Goal: Information Seeking & Learning: Learn about a topic

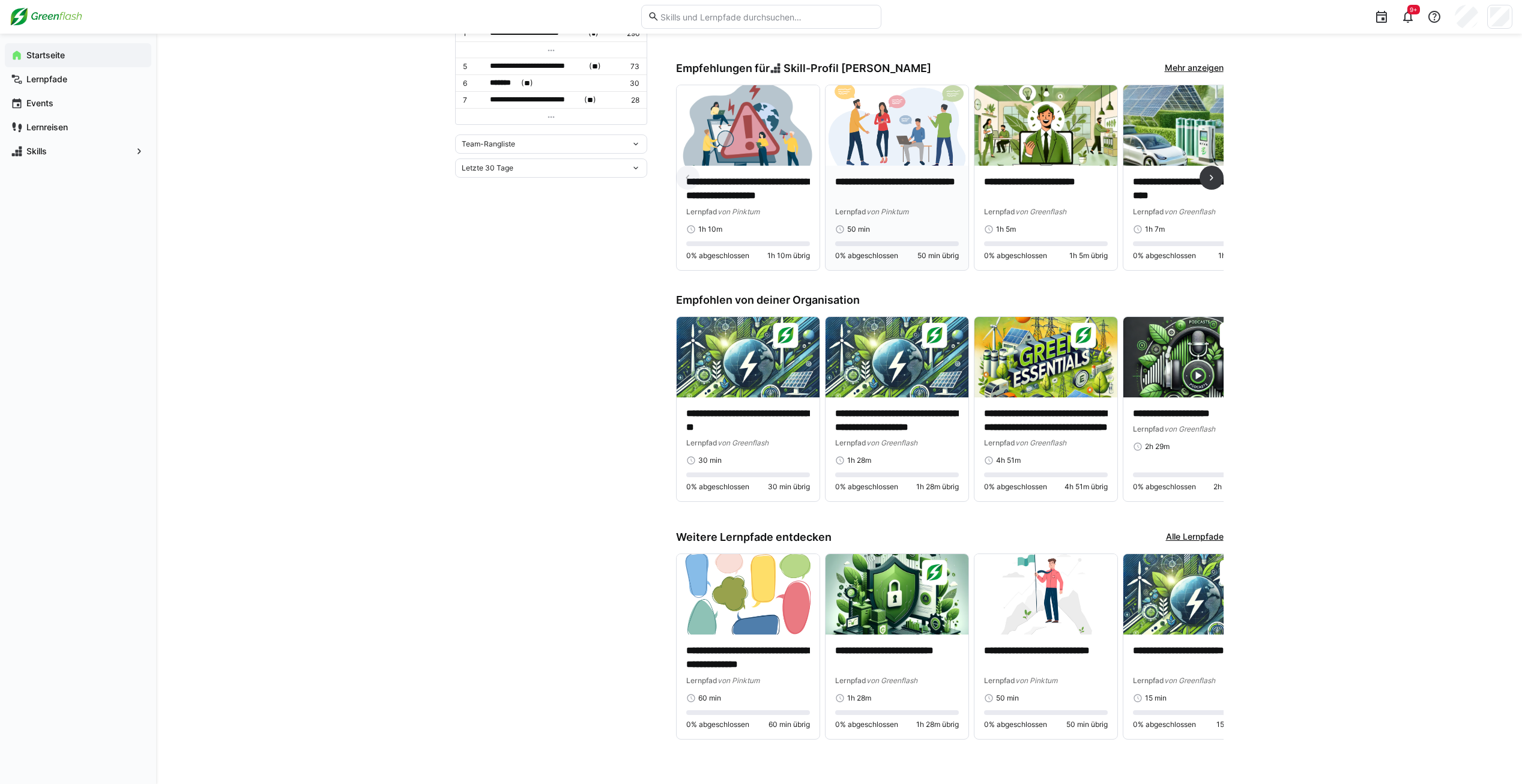
scroll to position [480, 0]
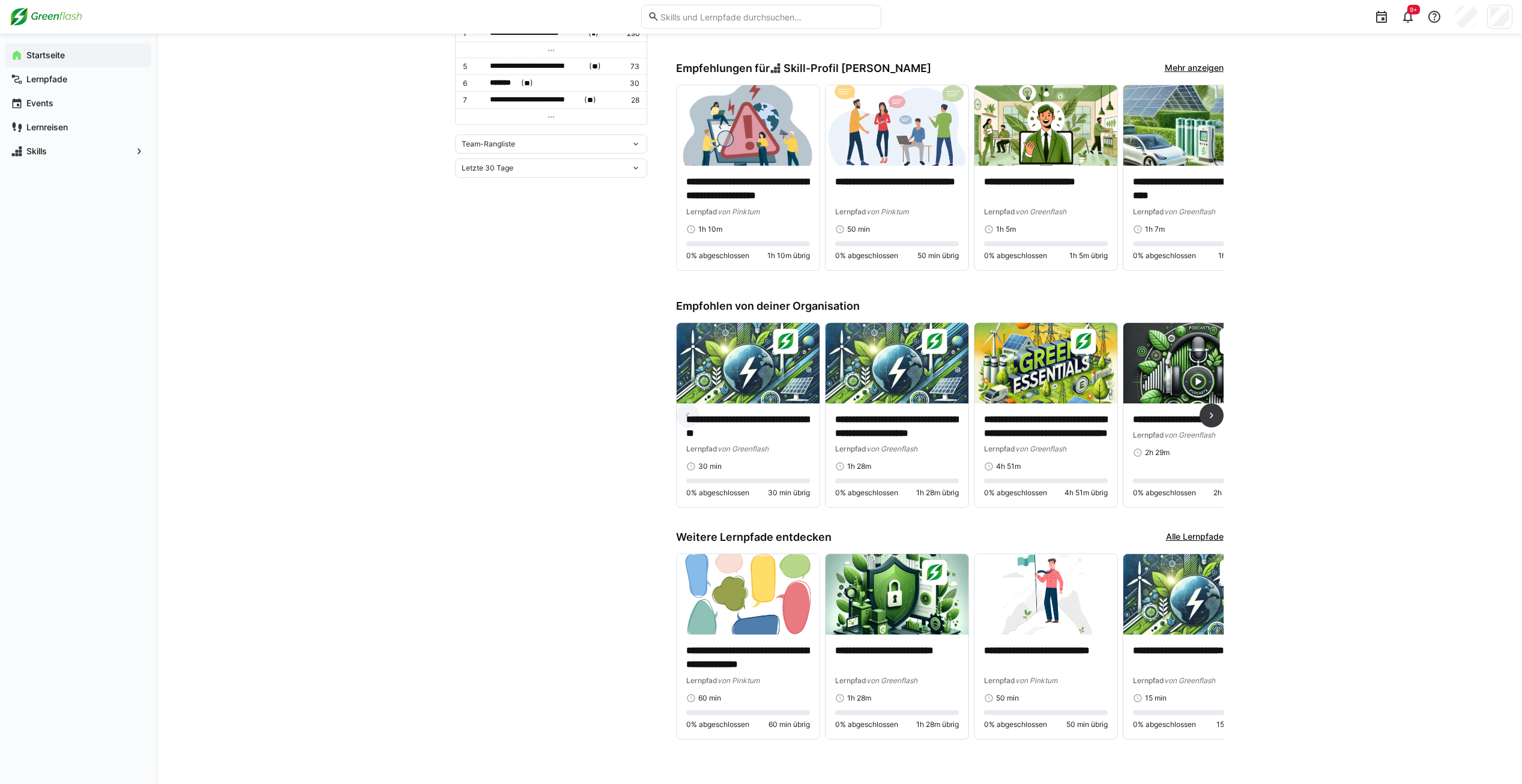
drag, startPoint x: 849, startPoint y: 509, endPoint x: 903, endPoint y: 513, distance: 54.1
click at [903, 513] on div "**********" at bounding box center [950, 420] width 548 height 196
click at [904, 513] on div "**********" at bounding box center [950, 420] width 548 height 196
click at [904, 511] on div "**********" at bounding box center [950, 420] width 548 height 196
click at [904, 514] on div "**********" at bounding box center [950, 420] width 548 height 196
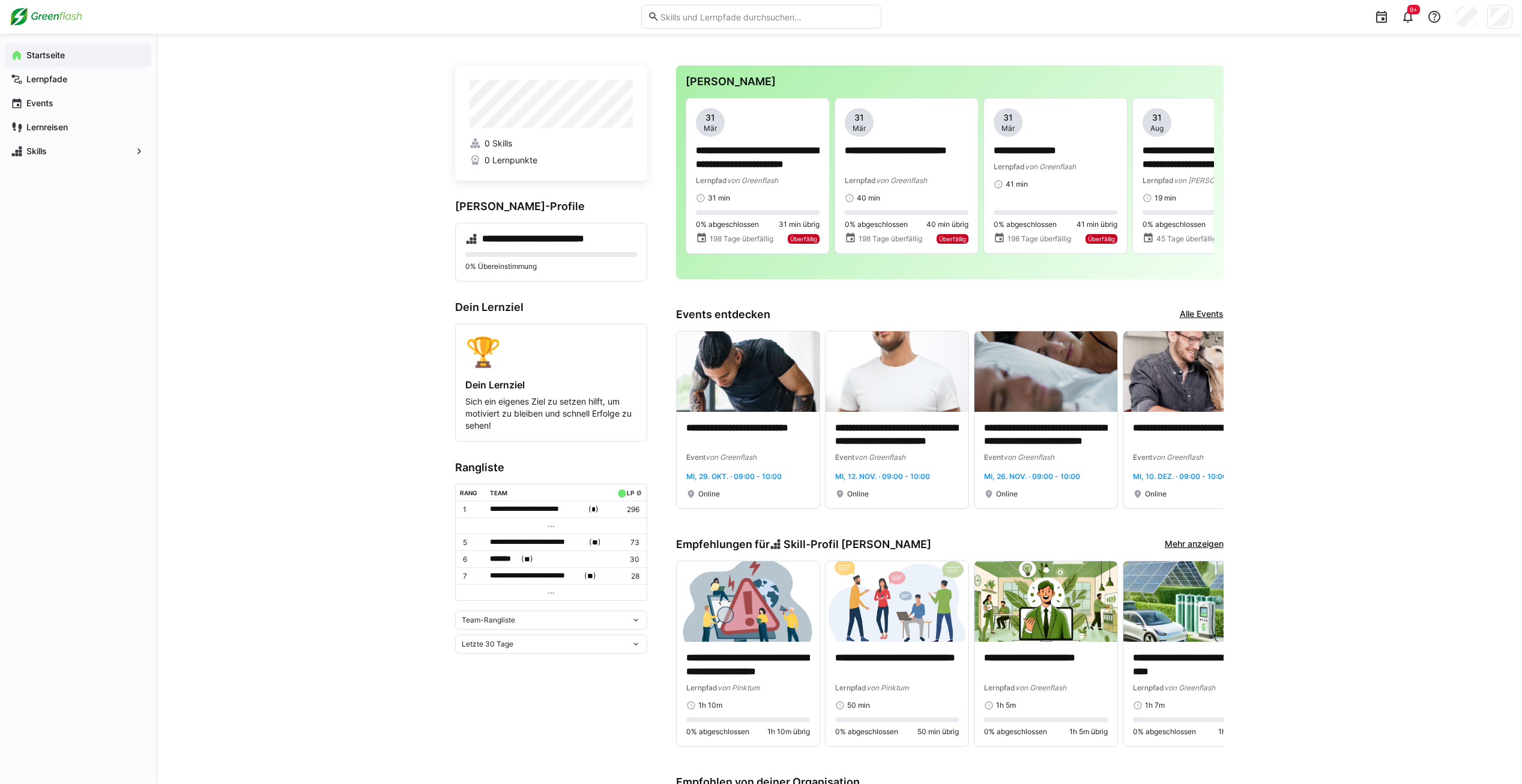
scroll to position [0, 0]
click at [716, 9] on eds-input at bounding box center [761, 17] width 240 height 24
click at [762, 21] on input "text" at bounding box center [766, 17] width 215 height 11
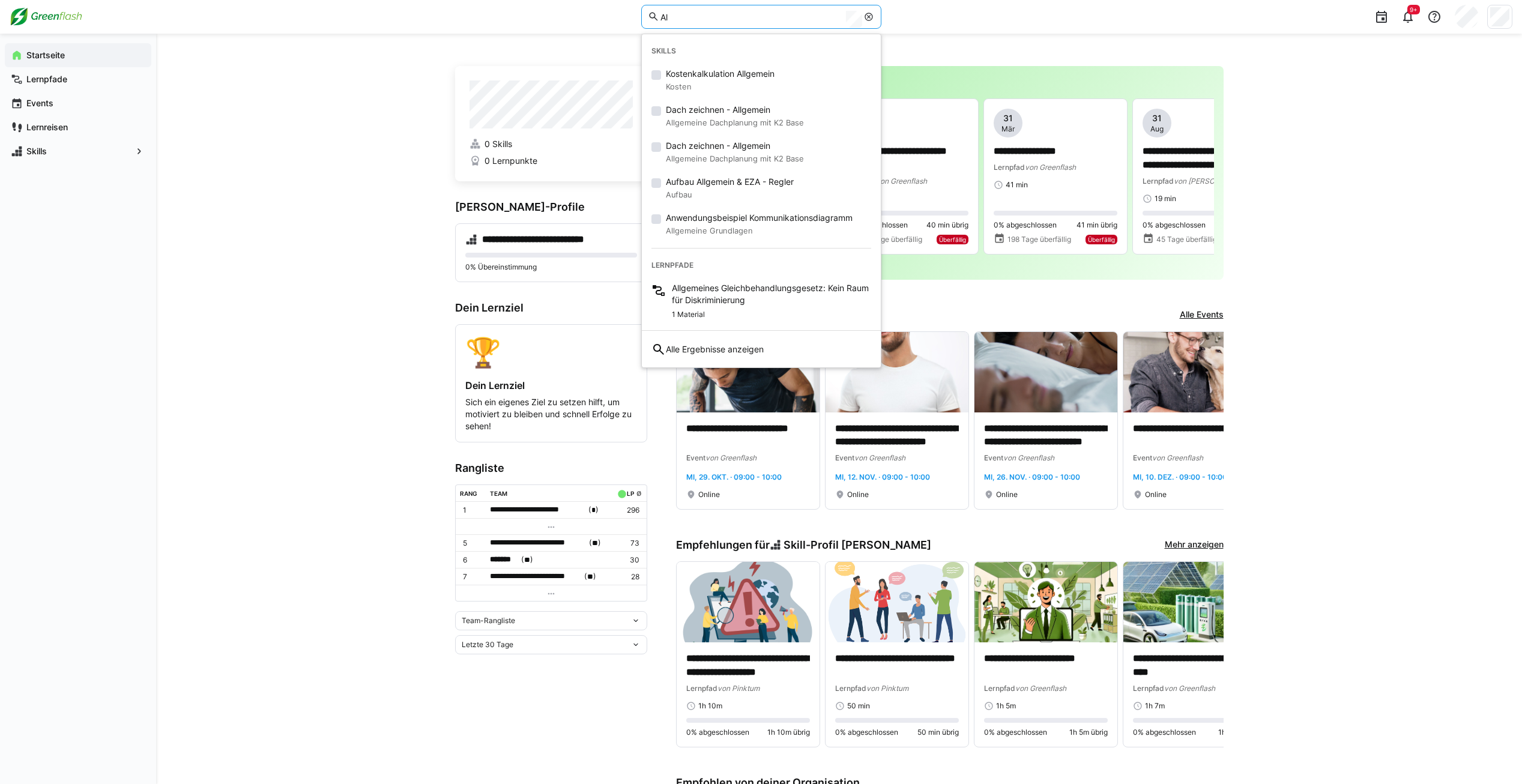
type input "A"
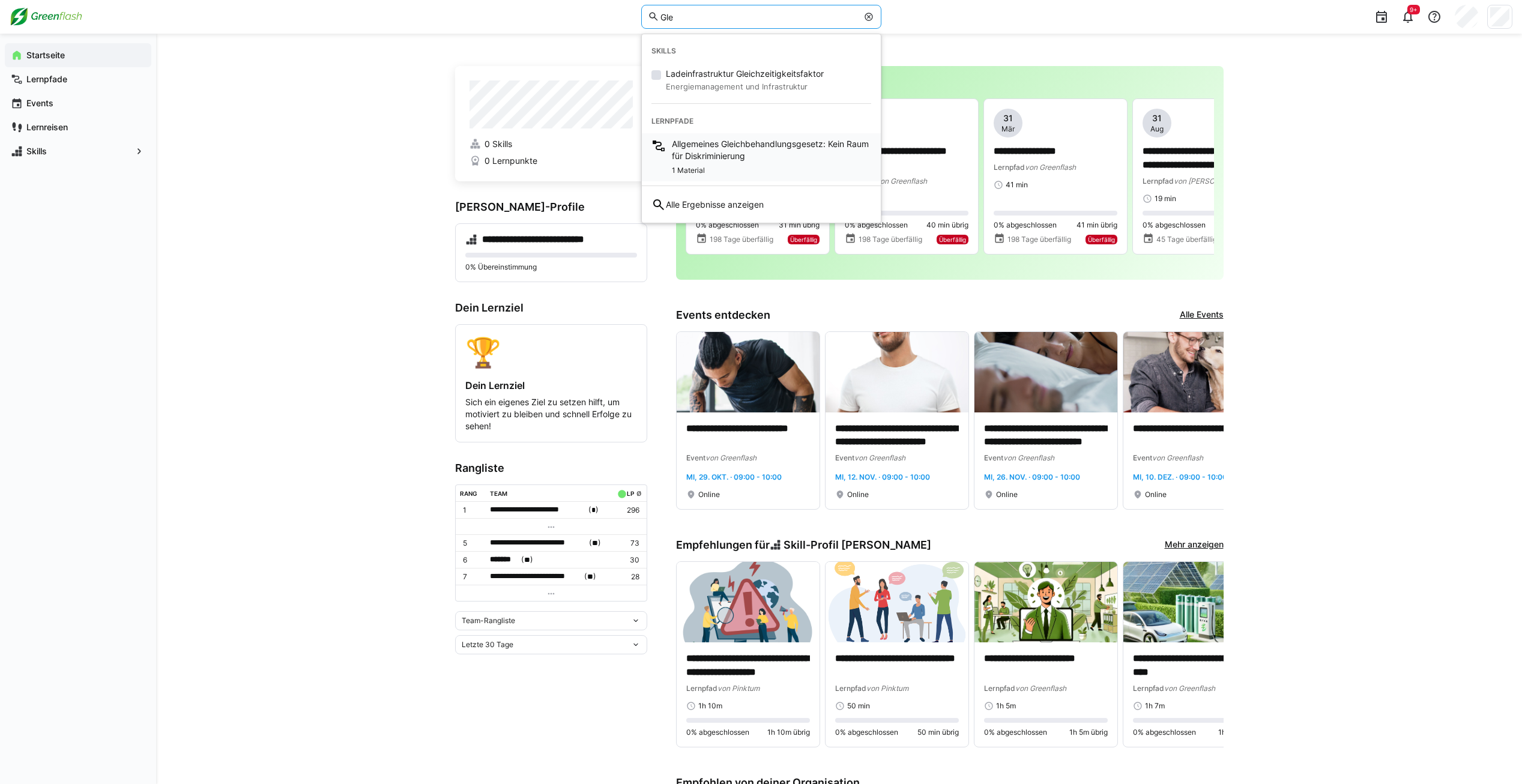
type input "Gle"
click at [774, 162] on div "1 Material" at bounding box center [771, 169] width 199 height 14
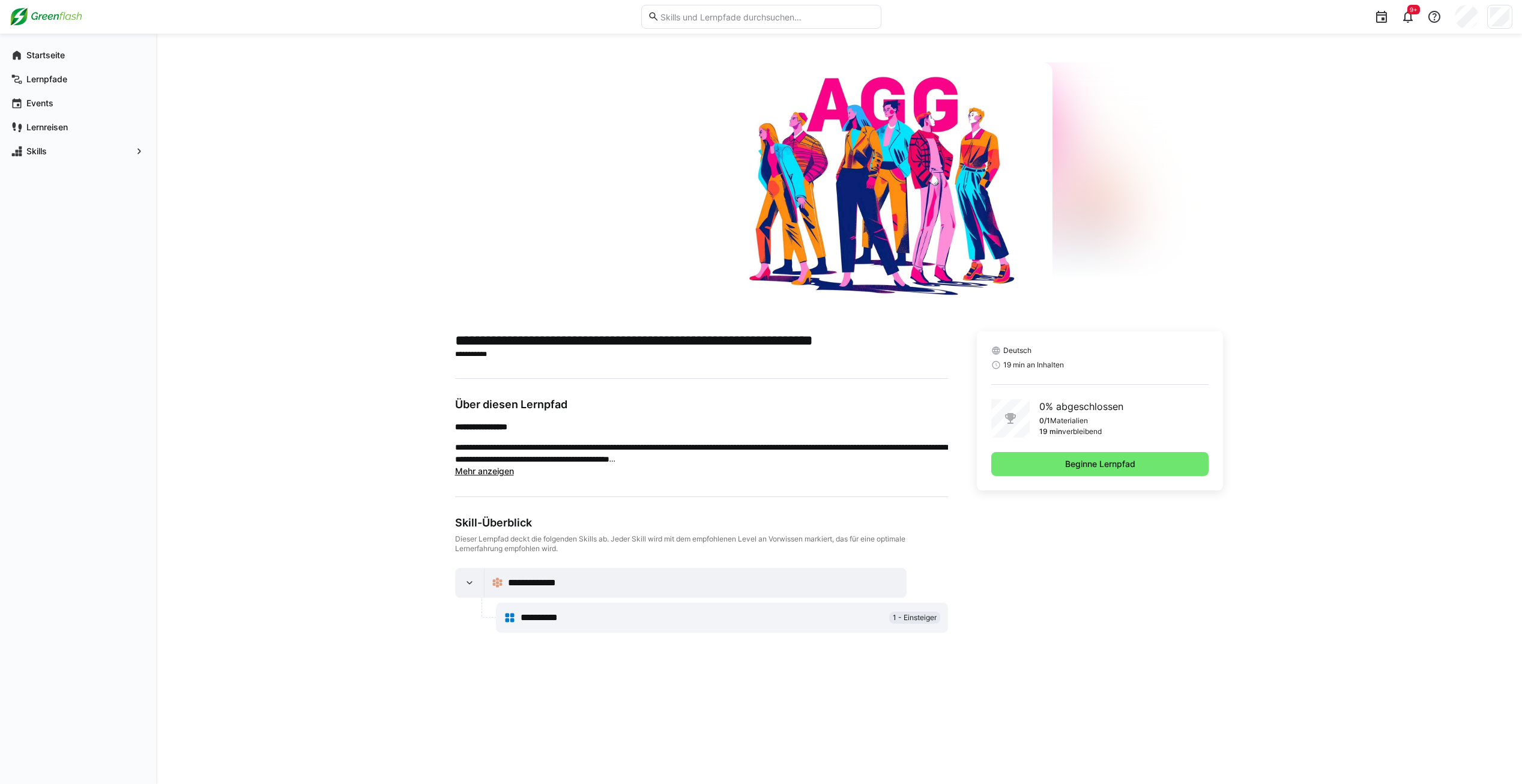
click at [487, 474] on span "Mehr anzeigen" at bounding box center [484, 471] width 59 height 10
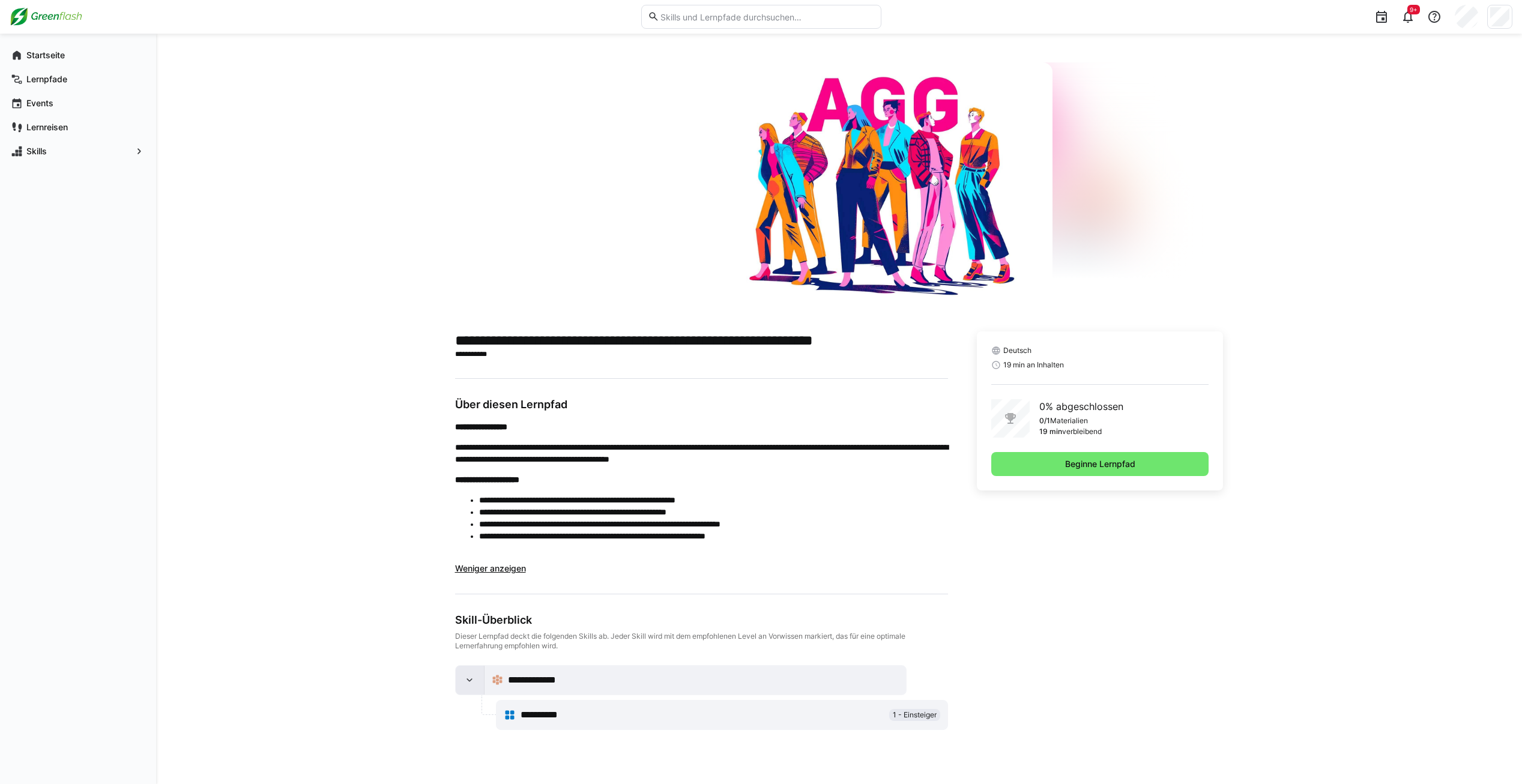
click at [470, 679] on eds-icon at bounding box center [469, 679] width 12 height 12
click at [700, 24] on eds-input at bounding box center [761, 17] width 240 height 24
click at [703, 18] on input "text" at bounding box center [766, 17] width 215 height 11
type input "Arbeitschutz"
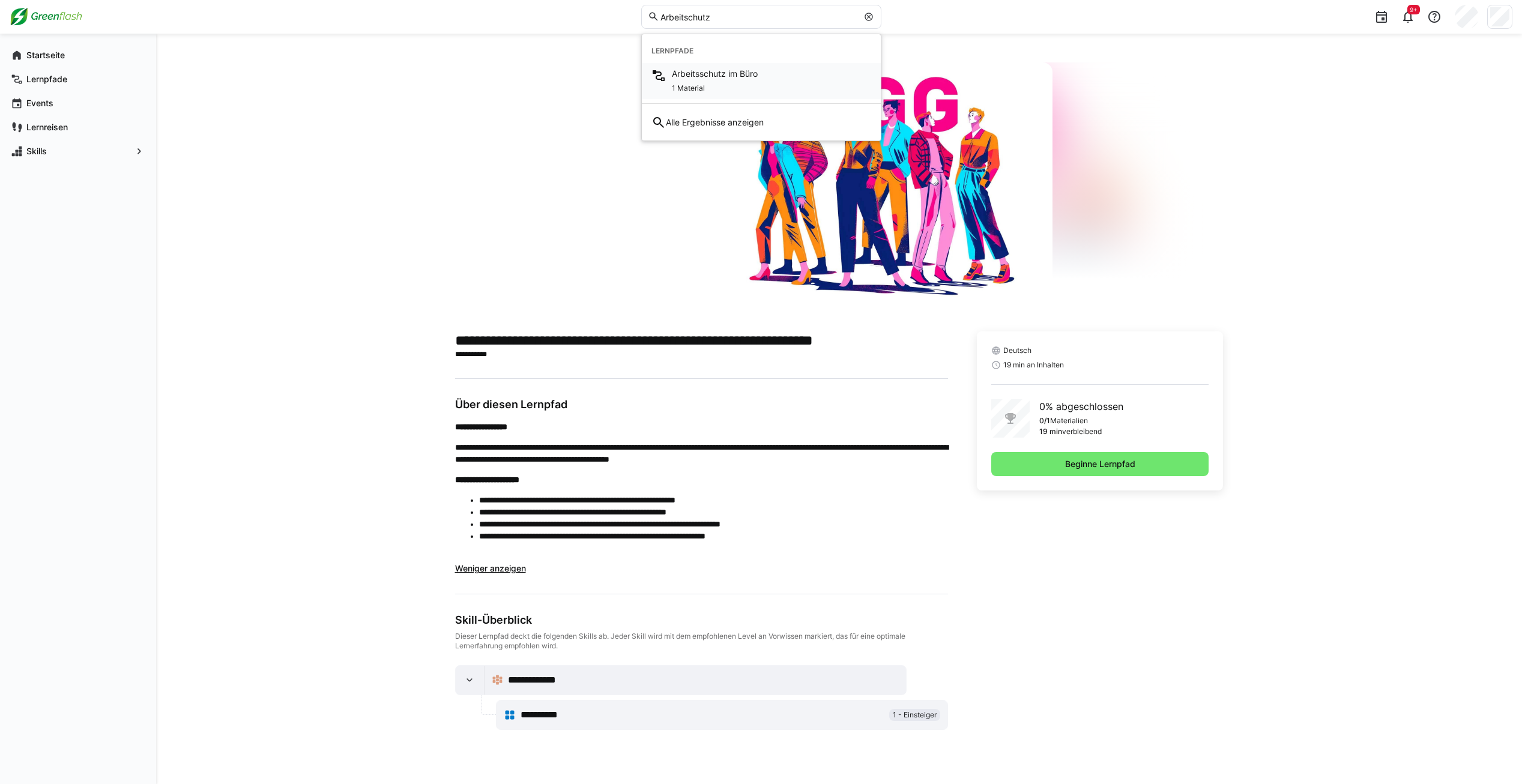
click at [711, 86] on div "1 Material" at bounding box center [715, 87] width 86 height 14
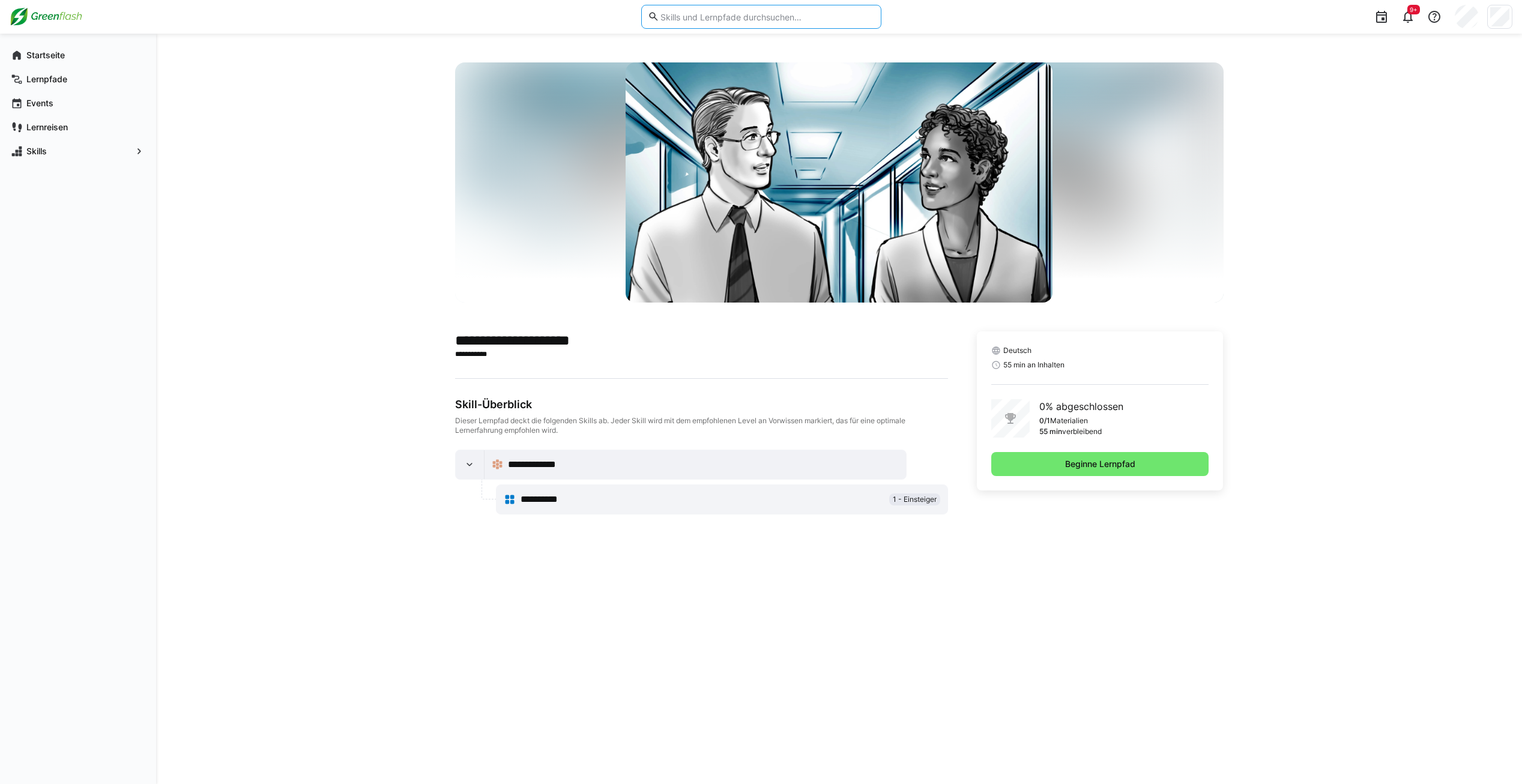
click at [728, 16] on input "text" at bounding box center [766, 17] width 215 height 11
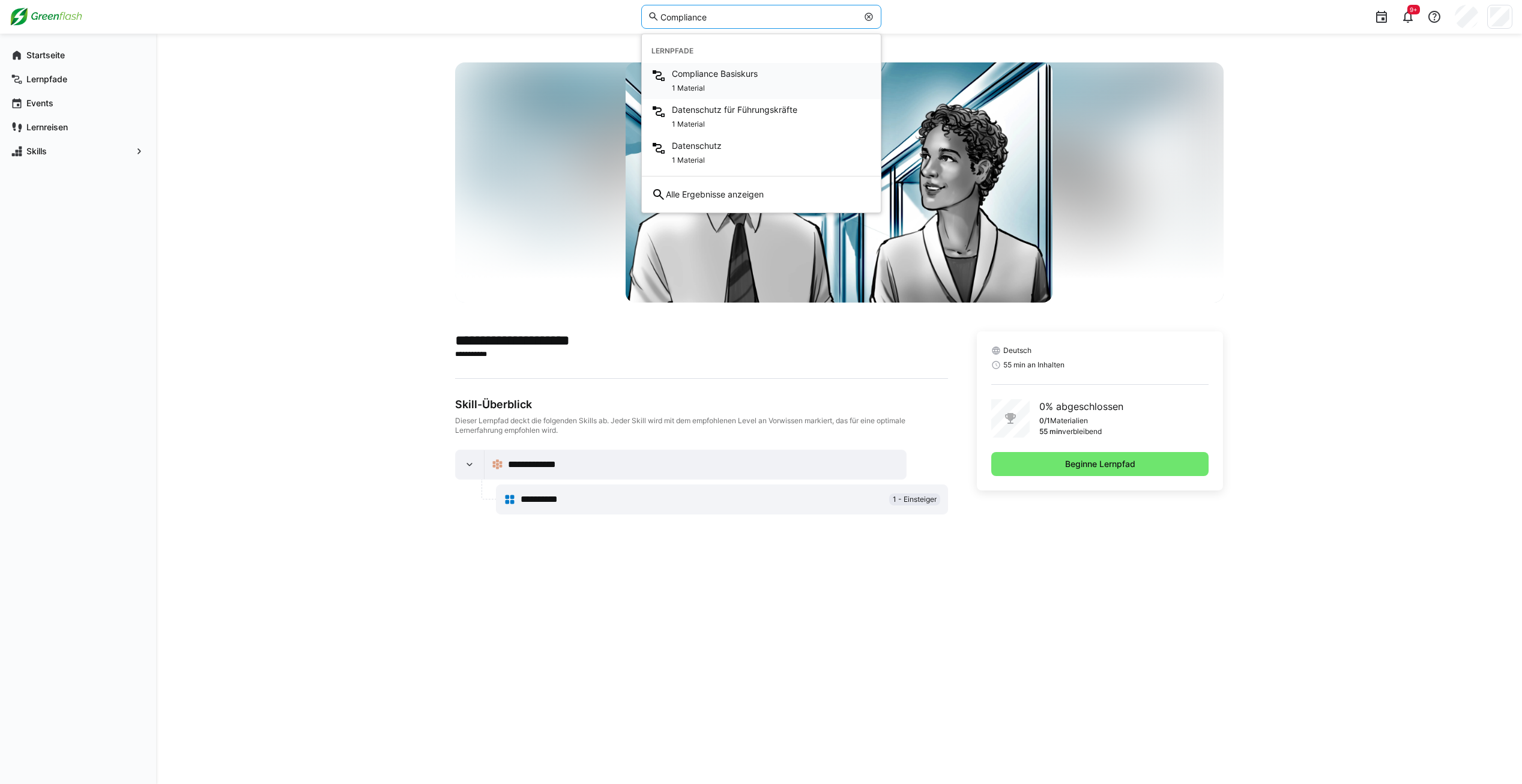
type input "Compliance"
click at [745, 89] on div "1 Material" at bounding box center [715, 87] width 86 height 14
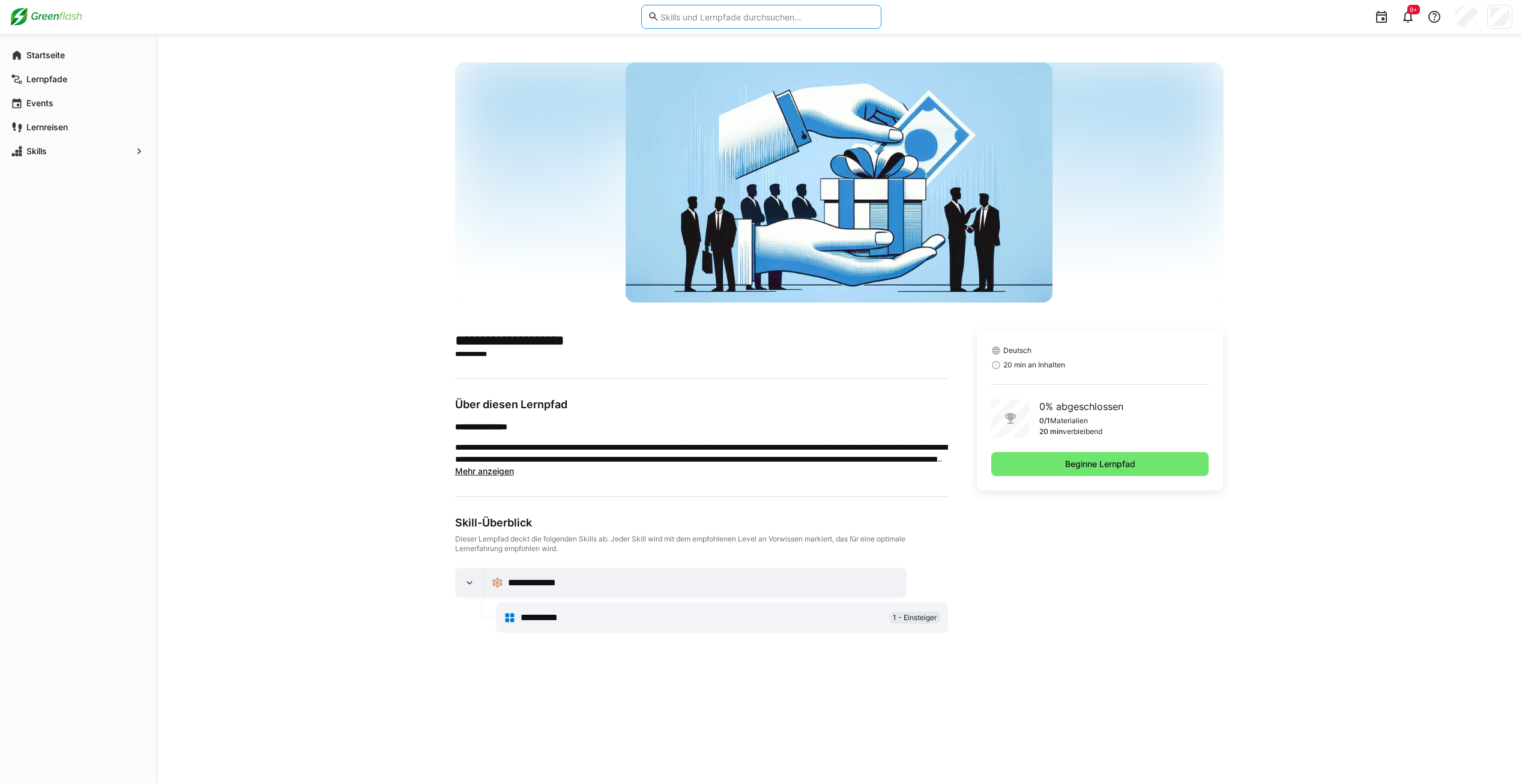
click at [756, 21] on input "text" at bounding box center [766, 17] width 215 height 11
